Goal: Navigation & Orientation: Go to known website

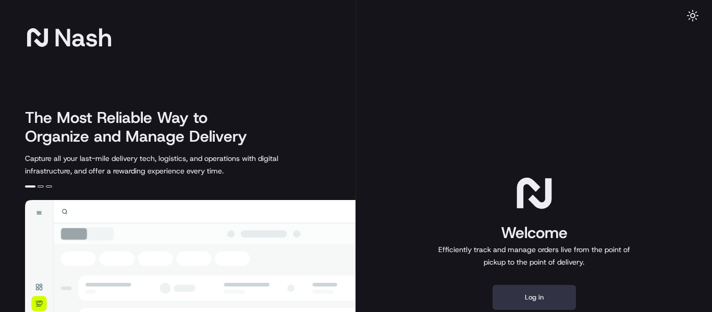
click at [534, 295] on button "Log in" at bounding box center [533, 297] width 83 height 25
